Goal: Transaction & Acquisition: Purchase product/service

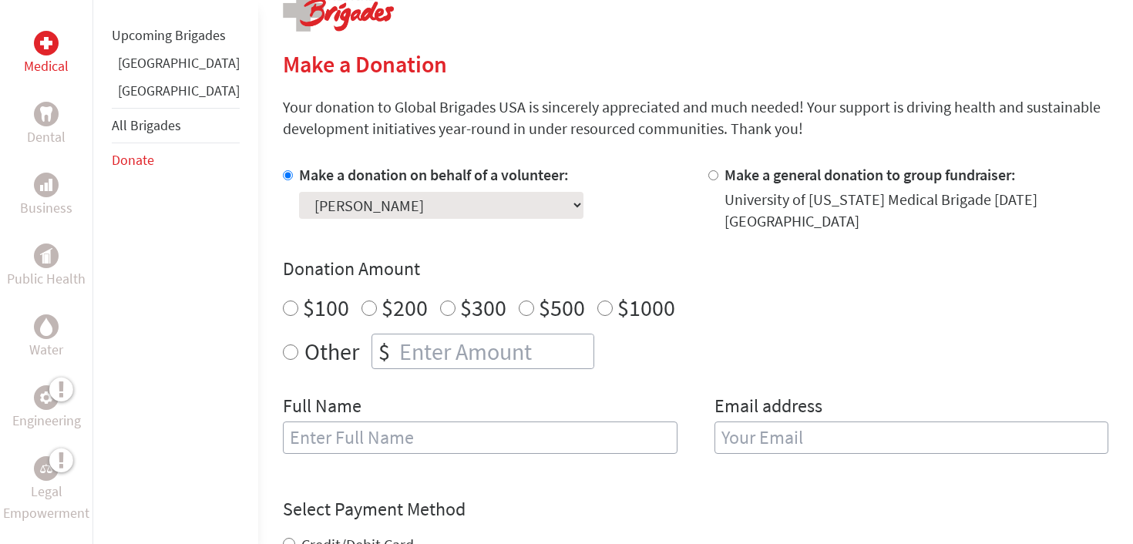
scroll to position [455, 0]
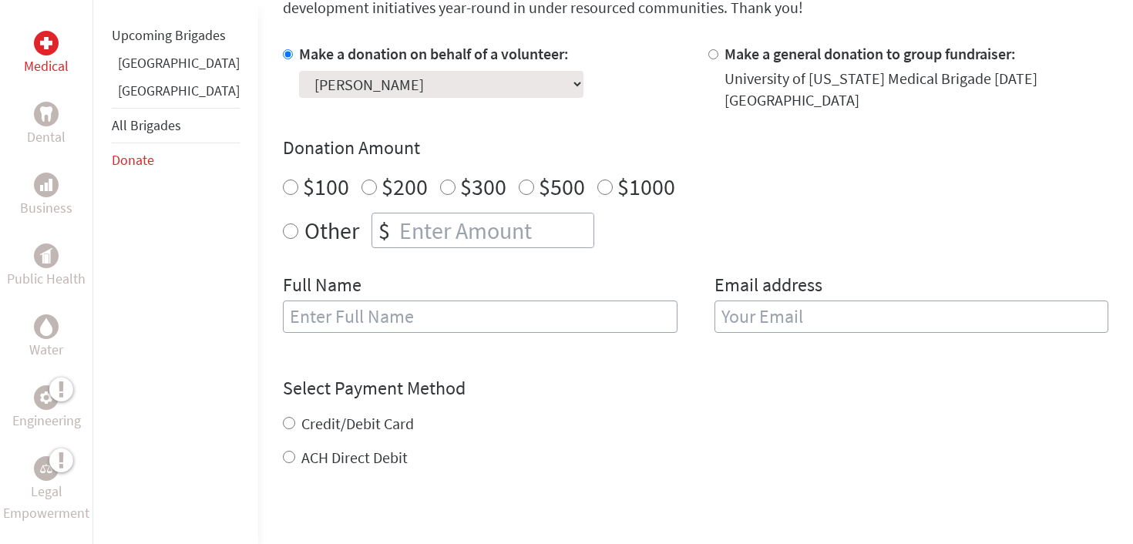
click at [398, 210] on div "Donation Amount $100 $200 $300 $500 $1000 Other $" at bounding box center [695, 192] width 825 height 113
radio input "true"
click at [398, 221] on input "number" at bounding box center [494, 230] width 197 height 34
type input "50"
click at [762, 170] on div "Donation Amount $100 $200 $300 $500 $1000 Other $ 50" at bounding box center [695, 192] width 825 height 113
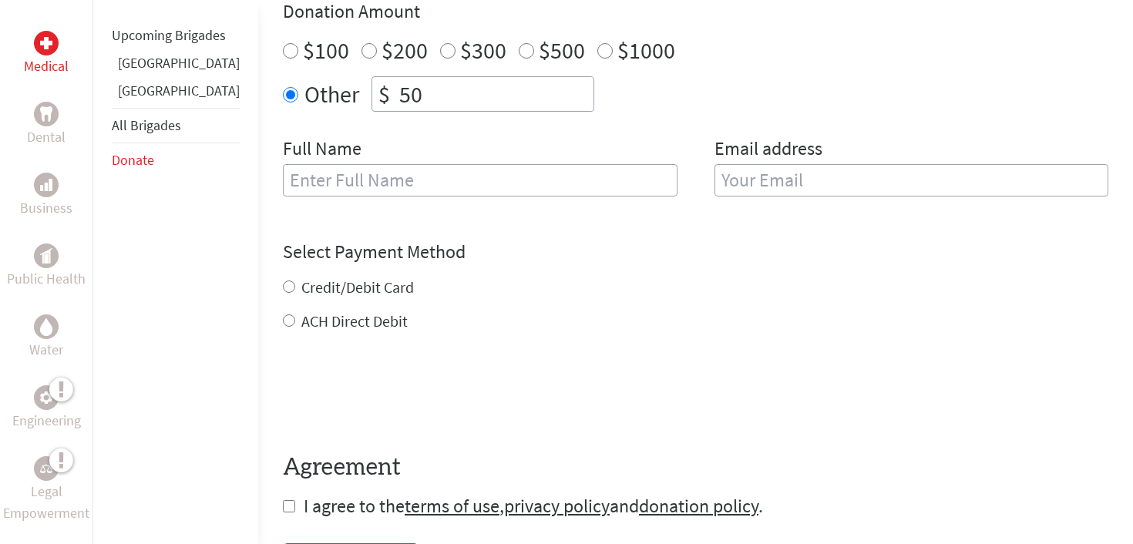
scroll to position [577, 0]
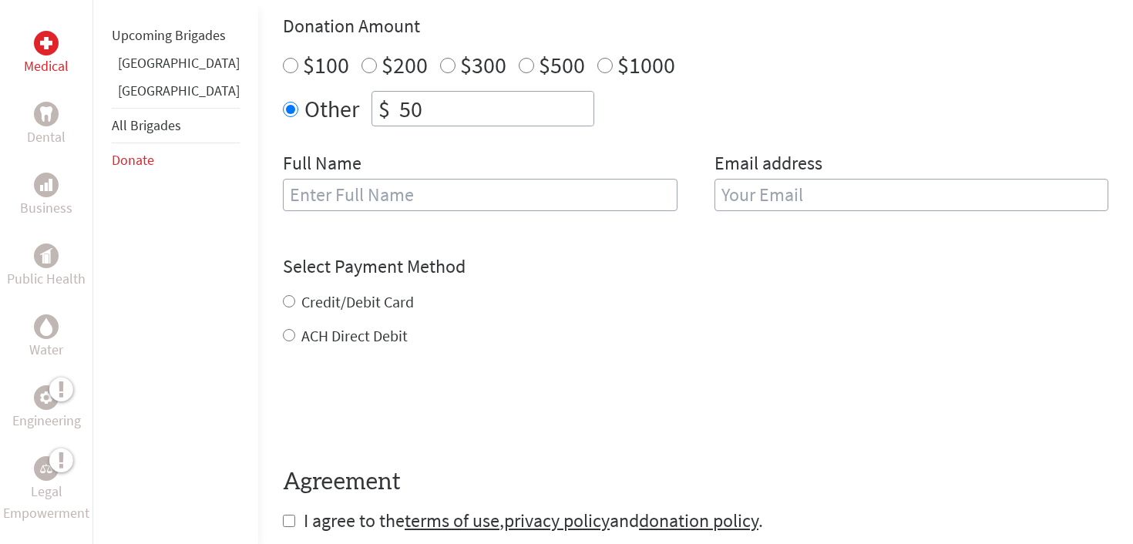
click at [526, 191] on input "text" at bounding box center [480, 195] width 395 height 32
click at [577, 314] on div "Credit/Debit Card ACH Direct Debit" at bounding box center [695, 318] width 825 height 55
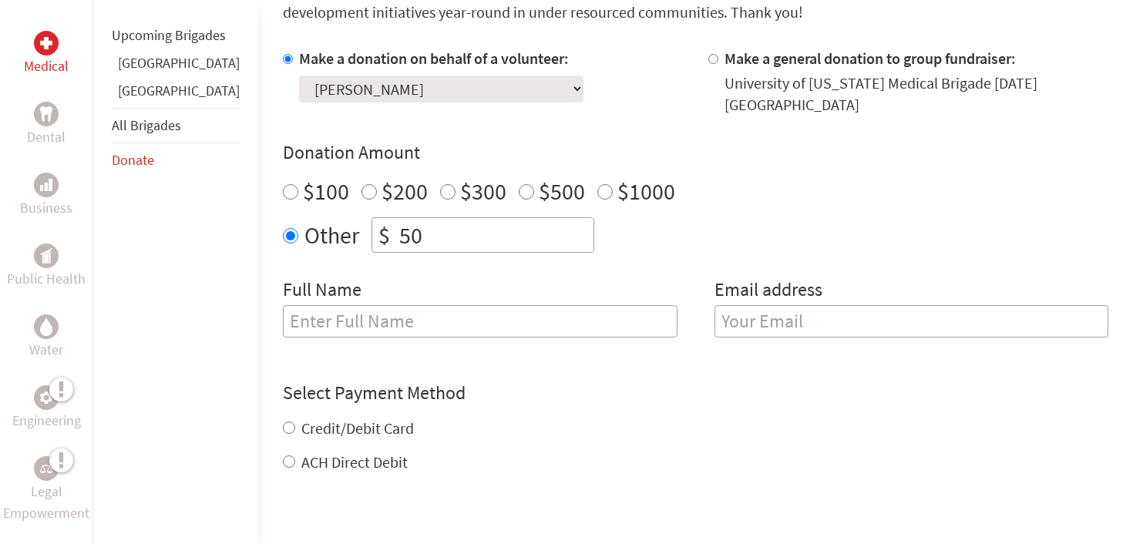
scroll to position [457, 0]
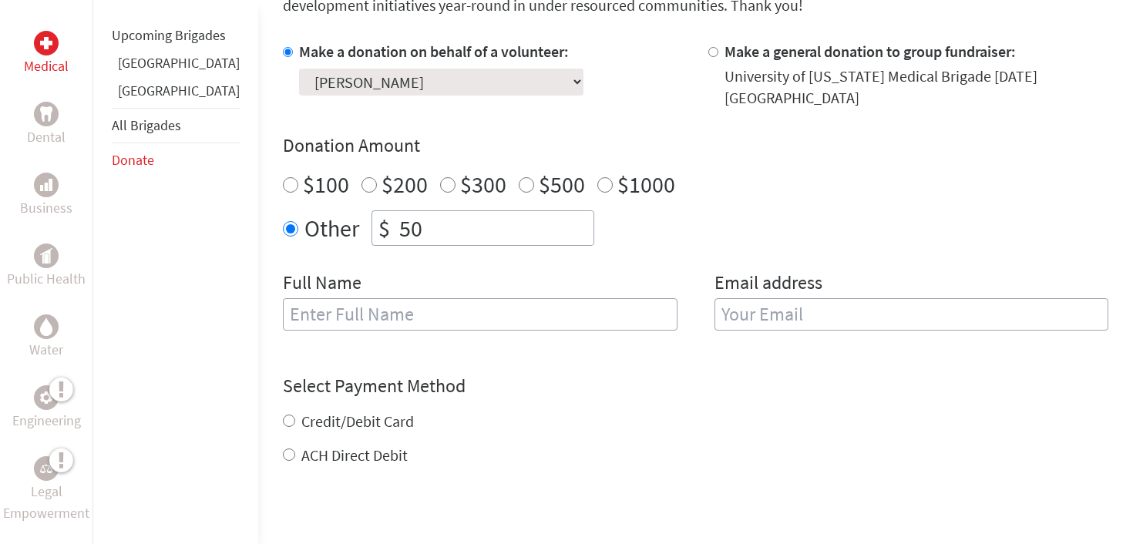
click at [574, 313] on input "text" at bounding box center [480, 314] width 395 height 32
type input "m"
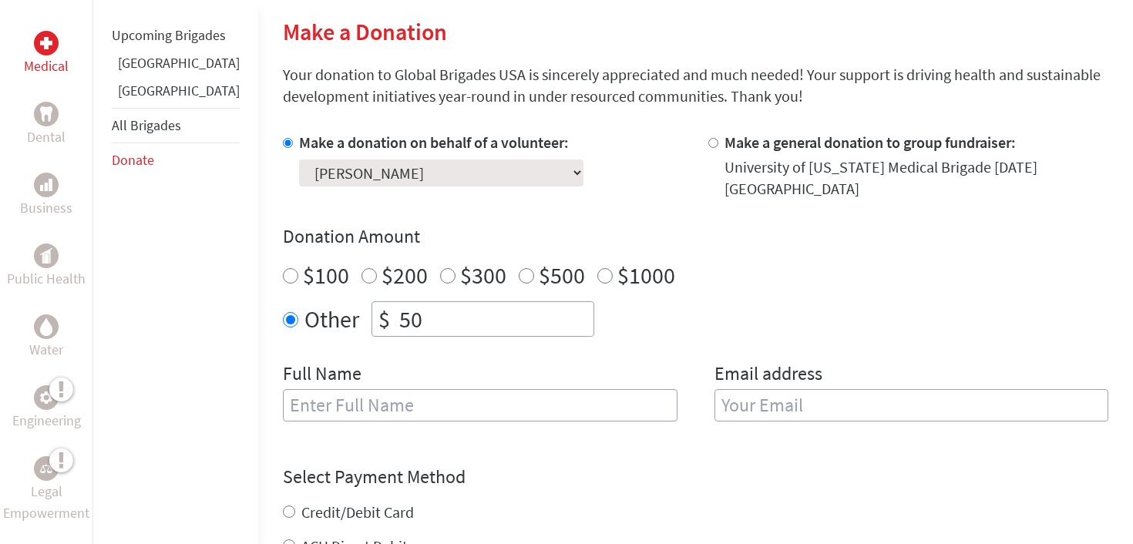
scroll to position [381, 0]
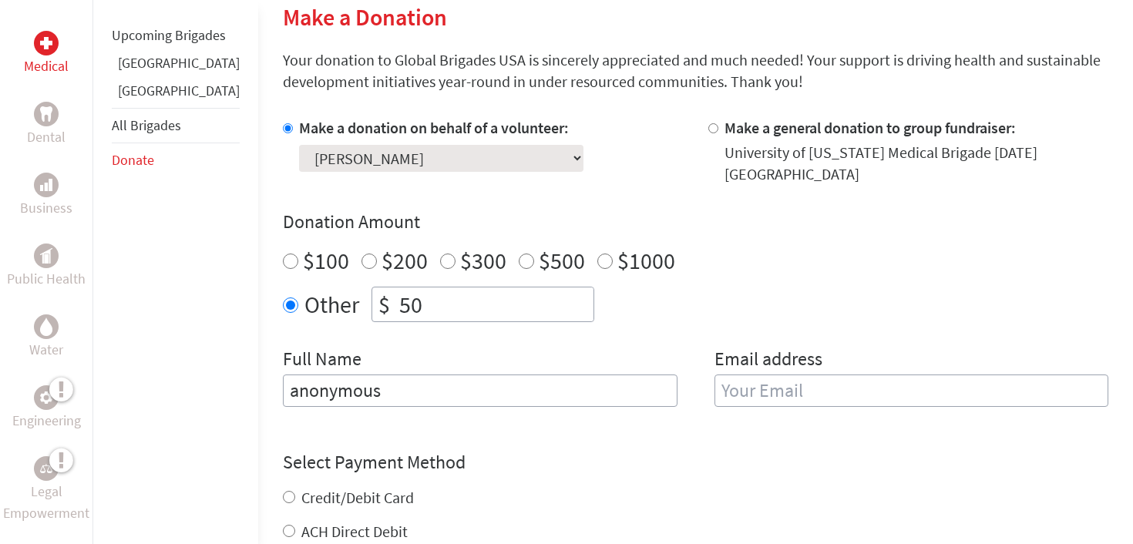
type input "anonymous"
click at [807, 279] on div "Donation Amount $100 $200 $300 $500 $1000 Other $ 50" at bounding box center [695, 266] width 825 height 113
click at [778, 395] on input "email" at bounding box center [911, 391] width 395 height 32
type input "[EMAIL_ADDRESS][DOMAIN_NAME]"
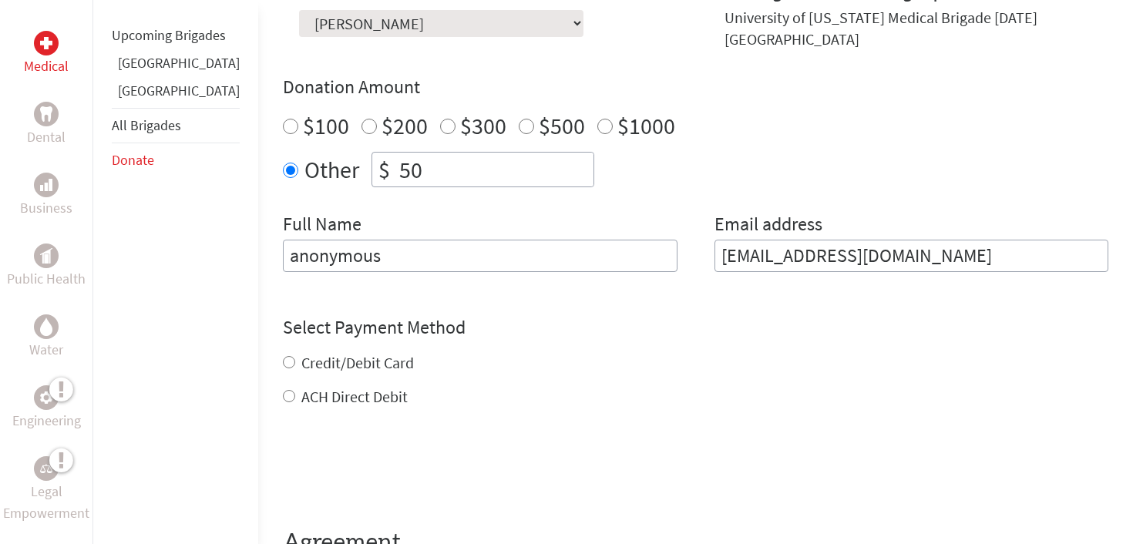
scroll to position [516, 0]
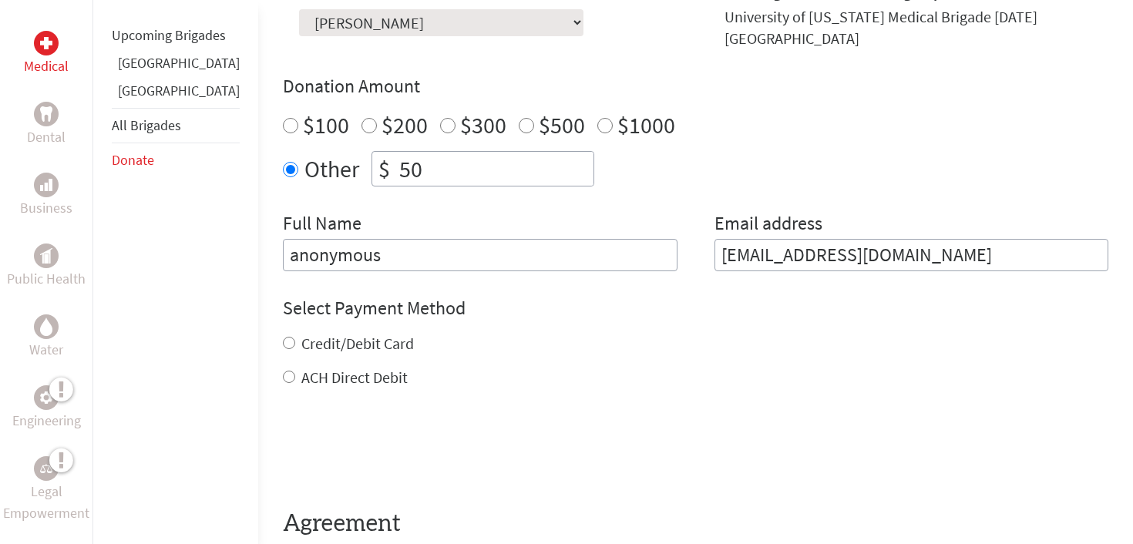
click at [283, 365] on div "Credit/Debit Card ACH Direct Debit" at bounding box center [695, 360] width 825 height 55
click at [324, 346] on label "Credit/Debit Card" at bounding box center [357, 343] width 113 height 19
click at [295, 346] on input "Credit/Debit Card" at bounding box center [289, 343] width 12 height 12
radio input "true"
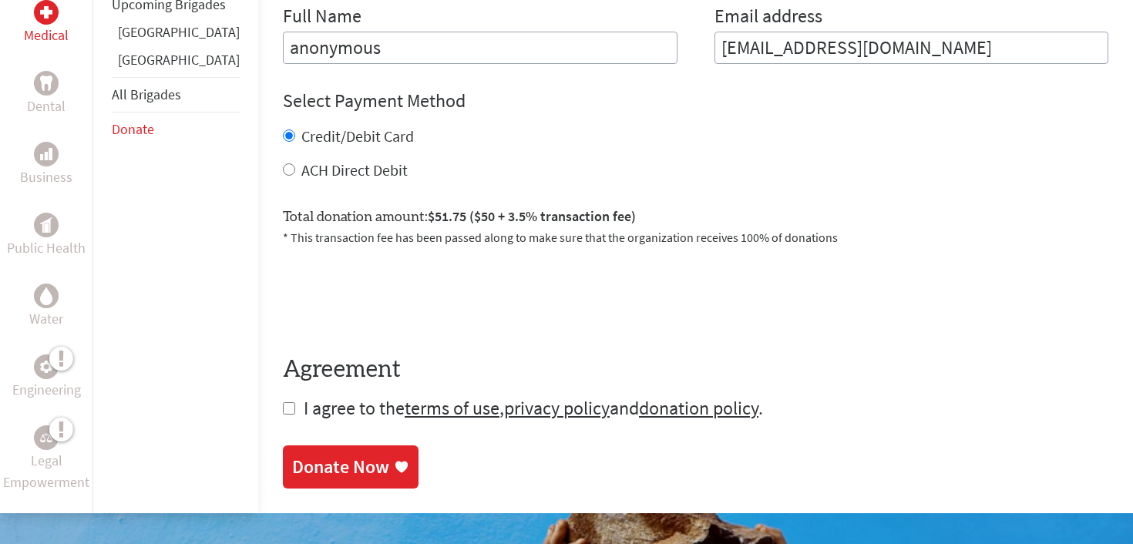
scroll to position [754, 0]
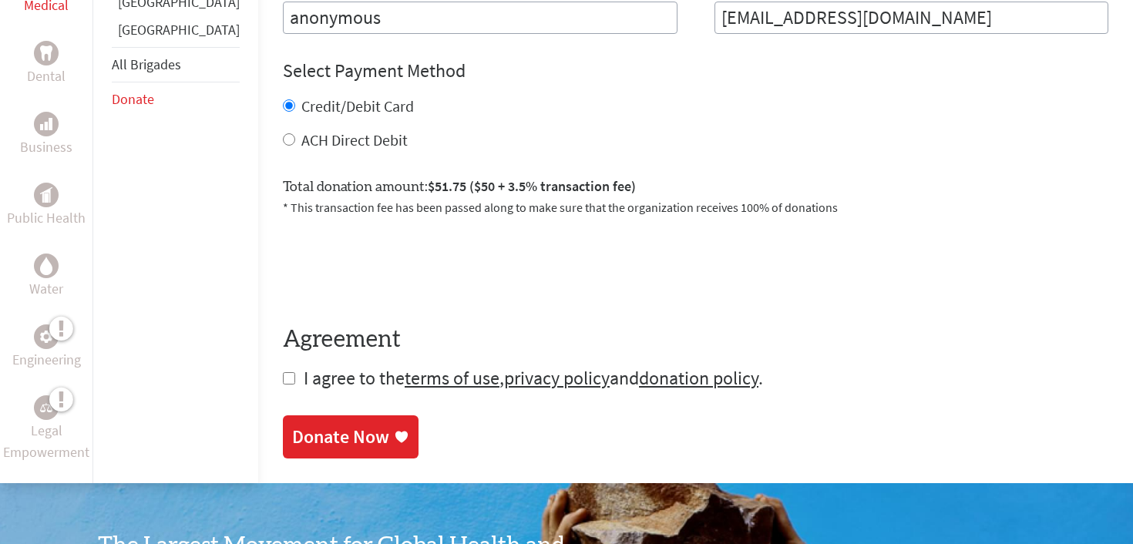
click at [283, 382] on input "checkbox" at bounding box center [289, 378] width 12 height 12
checkbox input "true"
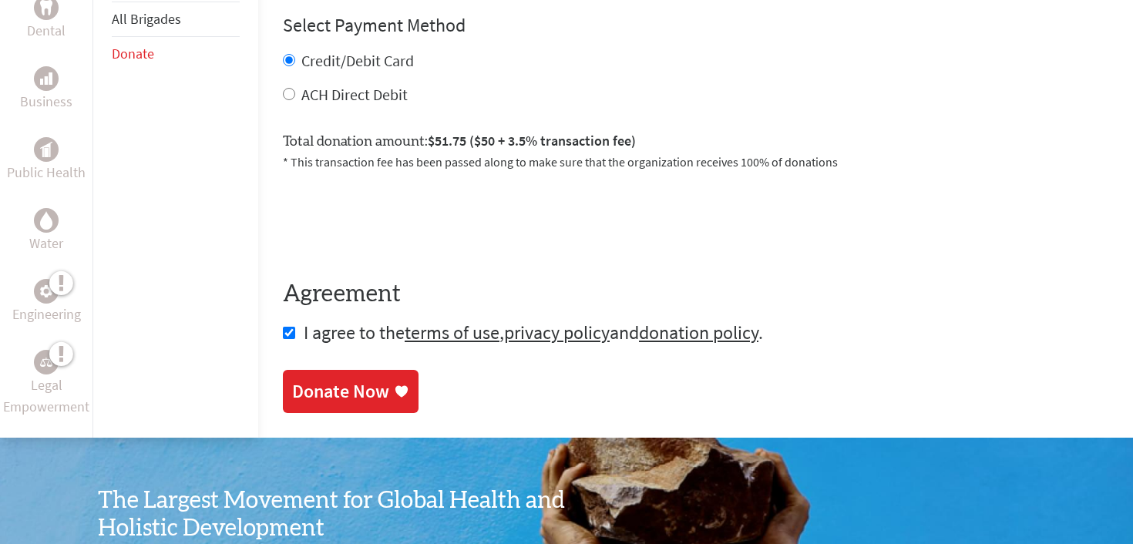
scroll to position [822, 0]
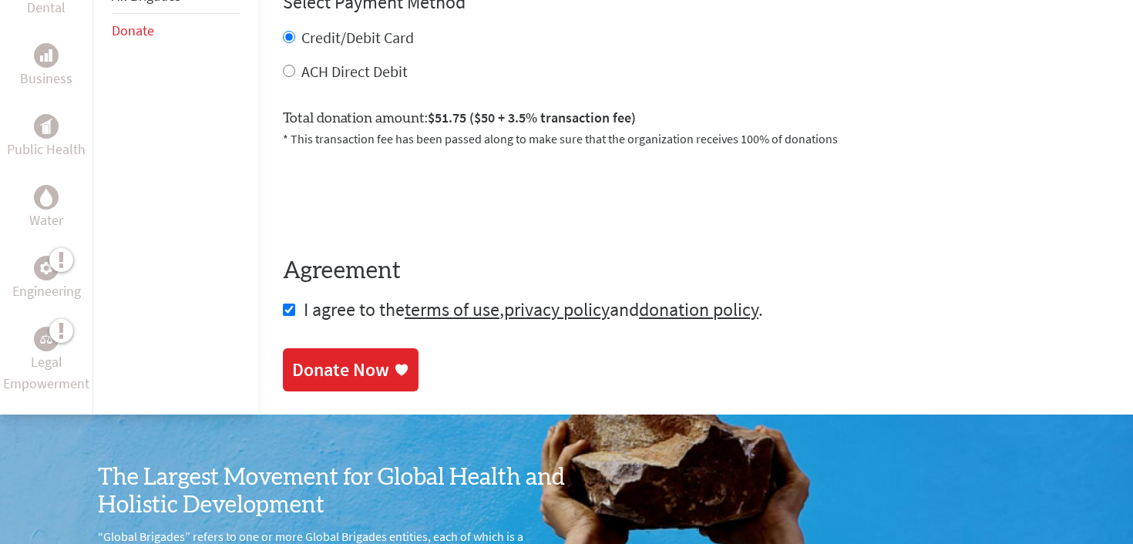
click at [345, 377] on div "Donate Now" at bounding box center [350, 370] width 117 height 25
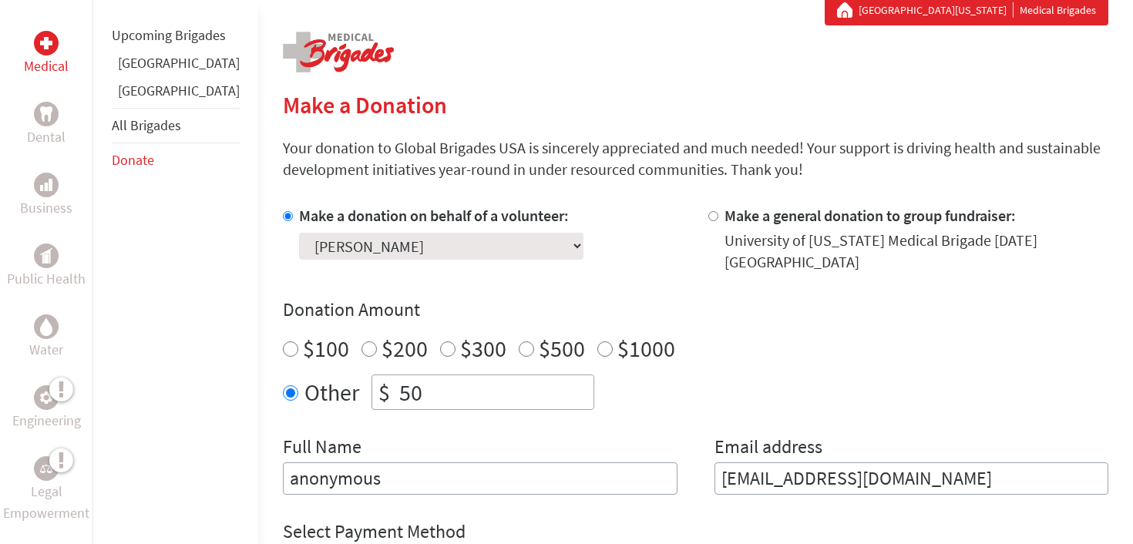
scroll to position [425, 0]
